Goal: Task Accomplishment & Management: Use online tool/utility

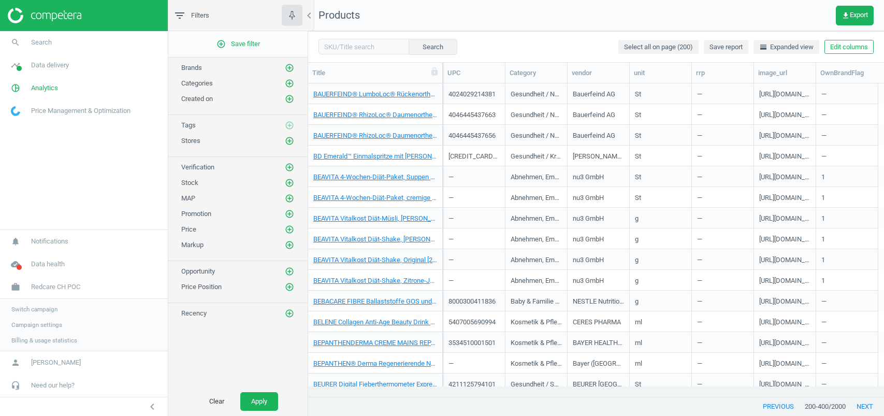
click at [51, 306] on span "Switch campaign" at bounding box center [34, 309] width 46 height 8
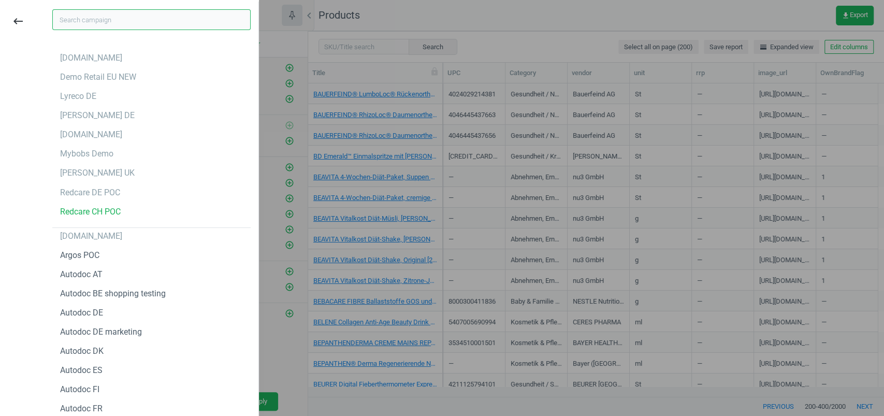
scroll to position [0, 590]
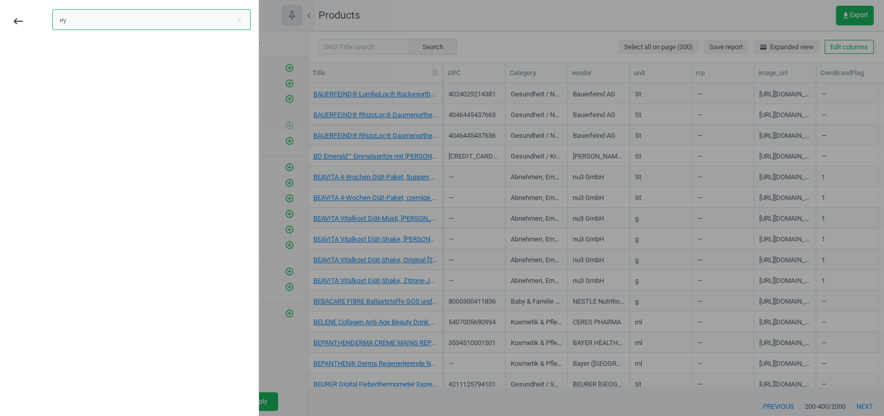
type input "и"
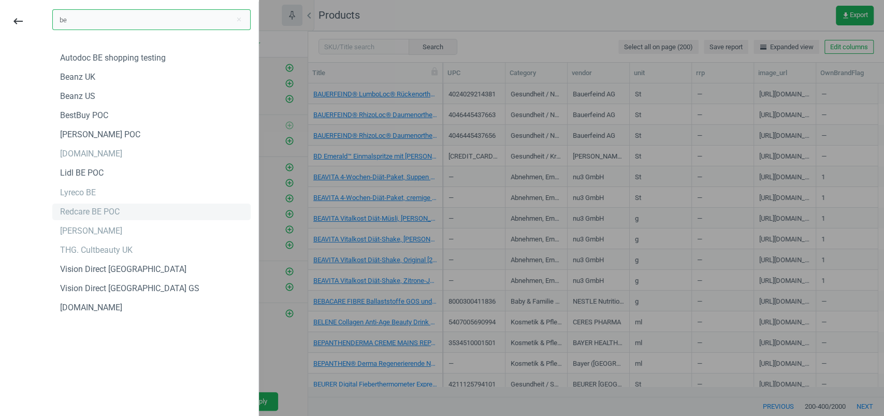
type input "be"
click at [128, 212] on div "Redcare BE POC" at bounding box center [151, 212] width 198 height 17
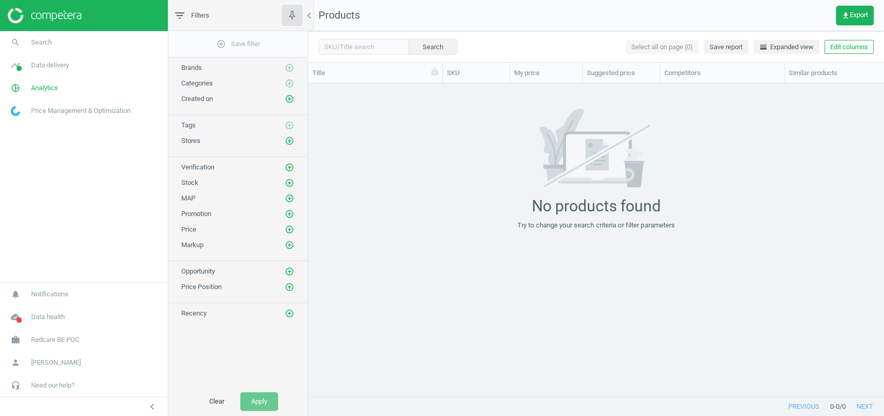
scroll to position [292, 565]
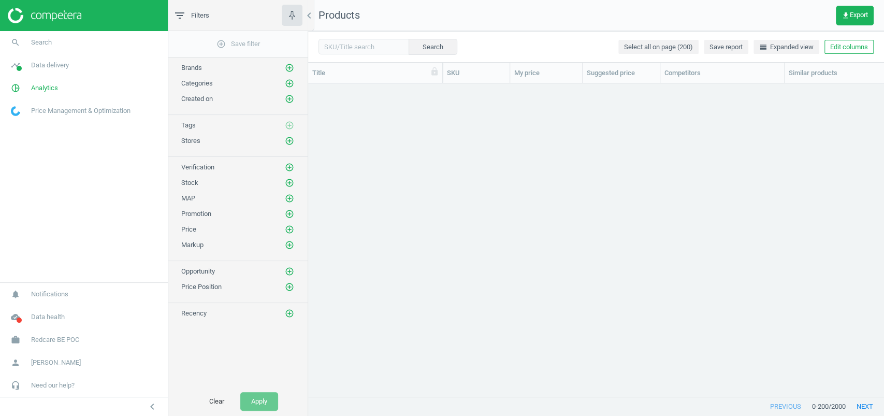
scroll to position [292, 565]
